Goal: Task Accomplishment & Management: Manage account settings

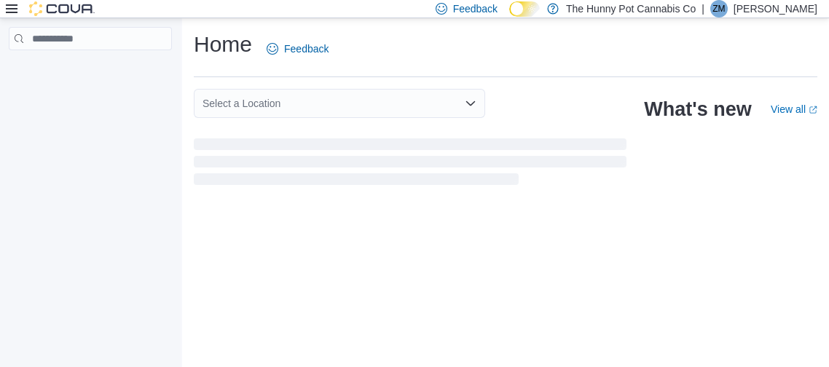
click at [765, 12] on p "[PERSON_NAME]" at bounding box center [775, 8] width 84 height 17
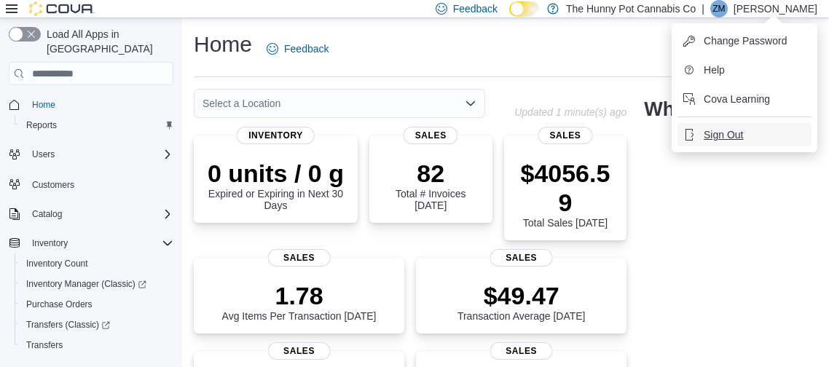
click at [733, 138] on span "Sign Out" at bounding box center [722, 134] width 39 height 15
